Goal: Transaction & Acquisition: Purchase product/service

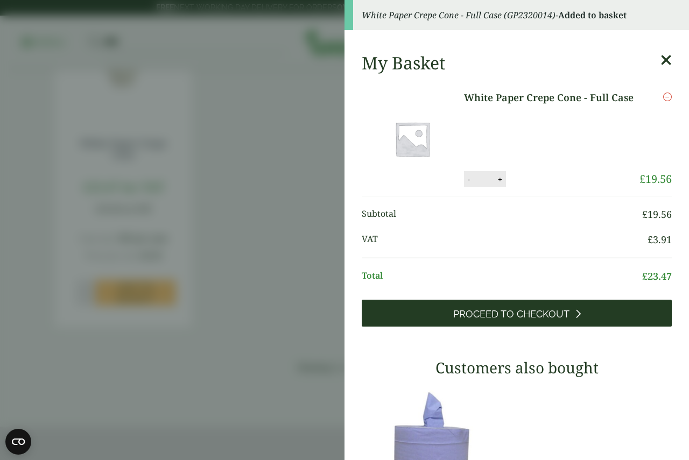
click at [545, 314] on span "Proceed to Checkout" at bounding box center [511, 314] width 116 height 12
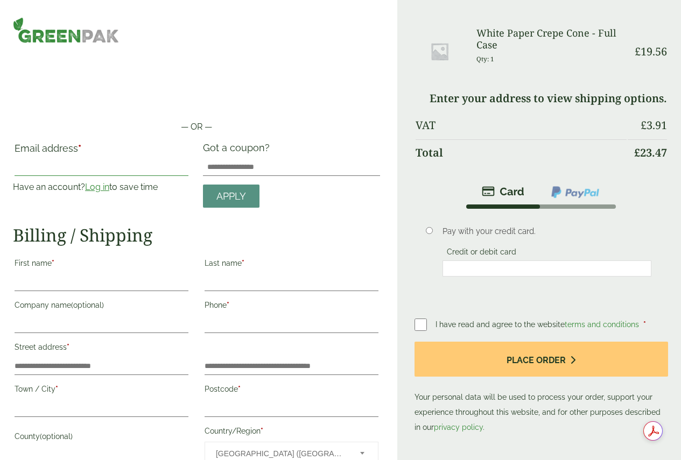
click at [93, 159] on input "Email address *" at bounding box center [102, 167] width 174 height 17
click at [315, 142] on div "Got a coupon?" at bounding box center [291, 159] width 190 height 34
click at [109, 182] on link "Log in" at bounding box center [97, 187] width 24 height 10
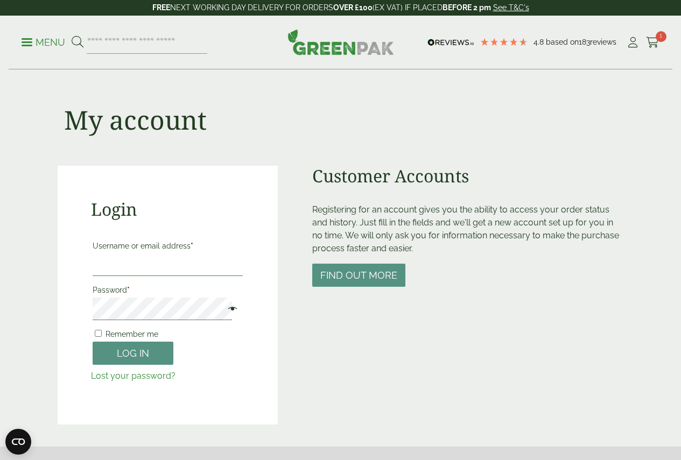
type input "**********"
click at [107, 334] on span "Remember me" at bounding box center [131, 334] width 53 height 9
click at [117, 357] on button "Log in" at bounding box center [133, 353] width 81 height 23
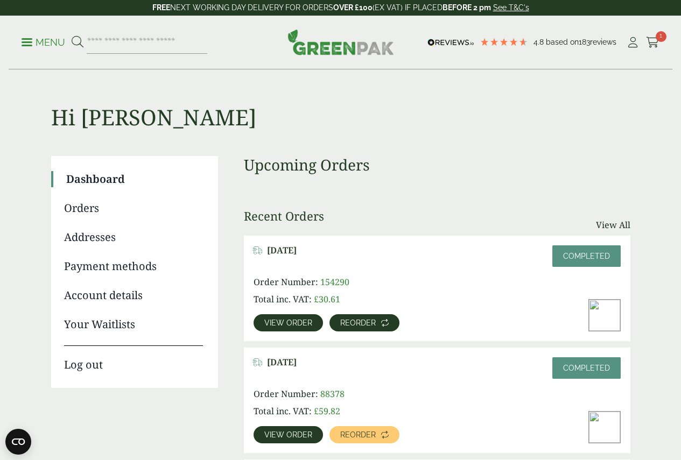
click at [371, 322] on span "Reorder" at bounding box center [358, 323] width 36 height 8
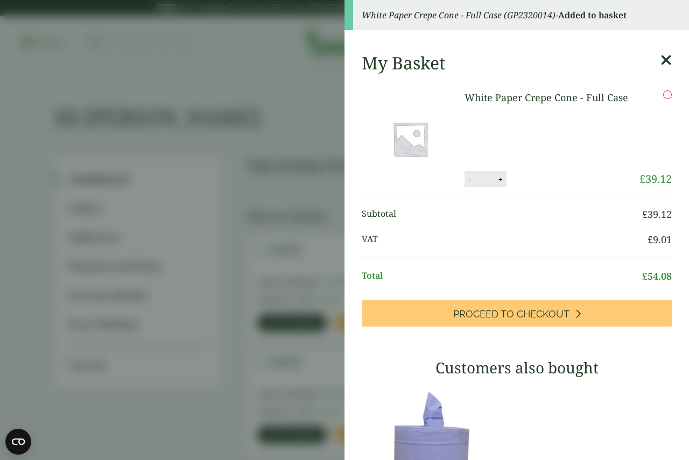
click at [465, 181] on button "-" at bounding box center [469, 179] width 9 height 9
type input "*"
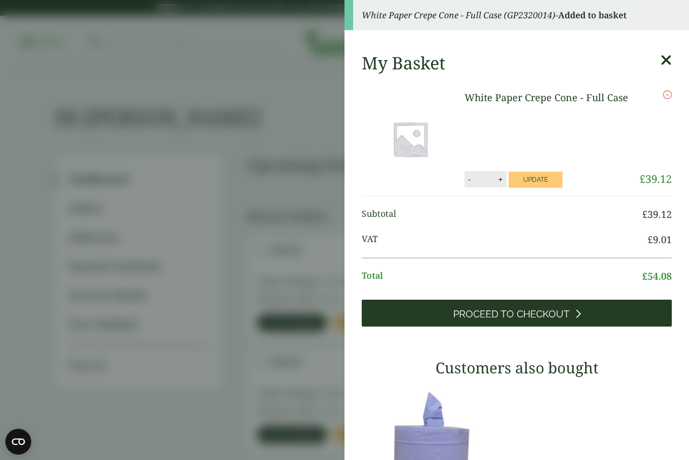
click at [505, 316] on span "Proceed to Checkout" at bounding box center [511, 314] width 116 height 12
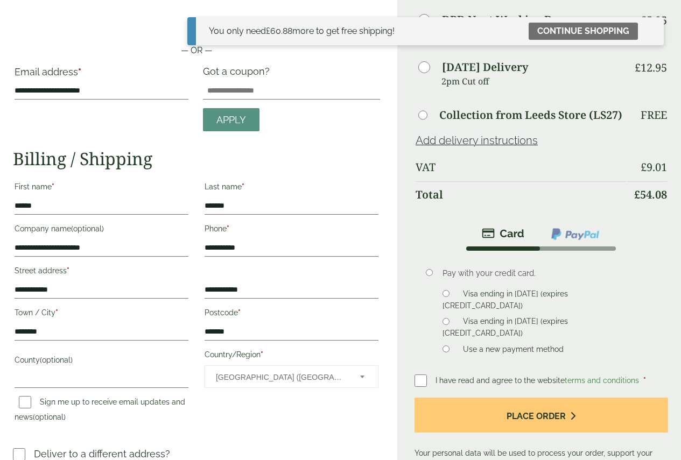
scroll to position [108, 0]
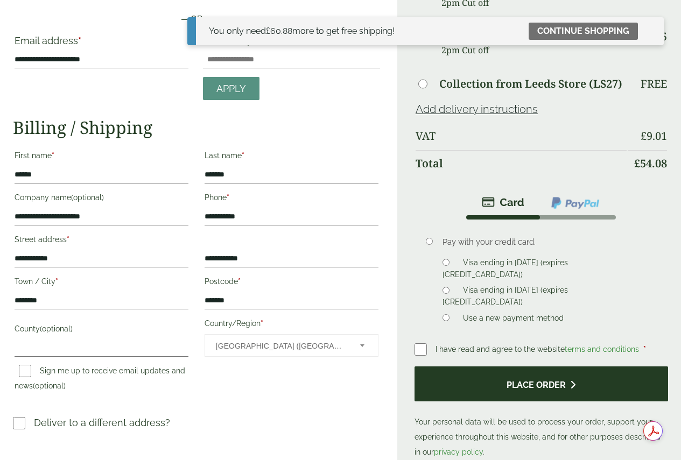
click at [477, 389] on button "Place order" at bounding box center [540, 383] width 253 height 35
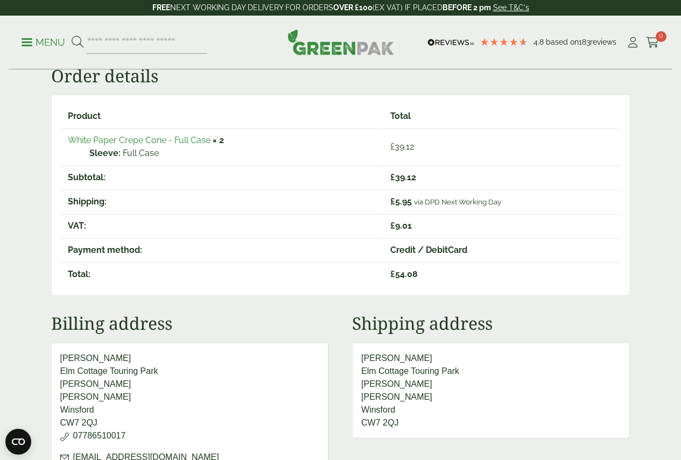
scroll to position [269, 0]
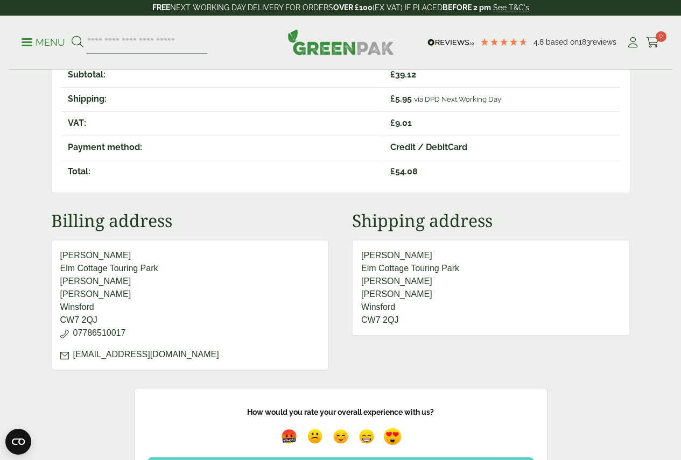
click at [396, 433] on img at bounding box center [392, 437] width 25 height 25
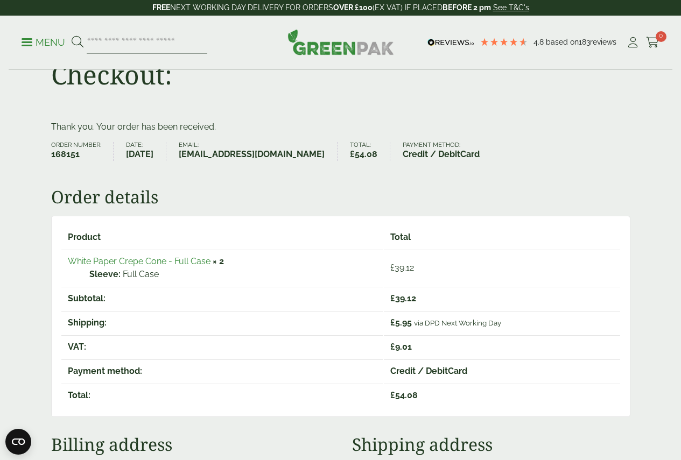
scroll to position [0, 0]
